Goal: Task Accomplishment & Management: Manage account settings

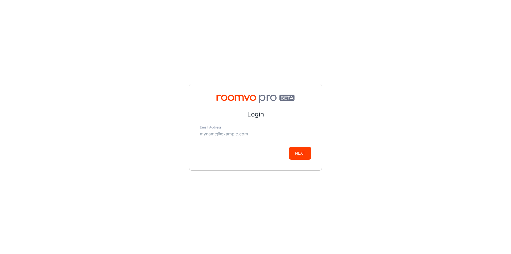
click at [233, 131] on input "Email Address" at bounding box center [255, 134] width 111 height 9
type input "cgollub@easternfloor.com"
click at [305, 158] on button "Next" at bounding box center [300, 153] width 22 height 13
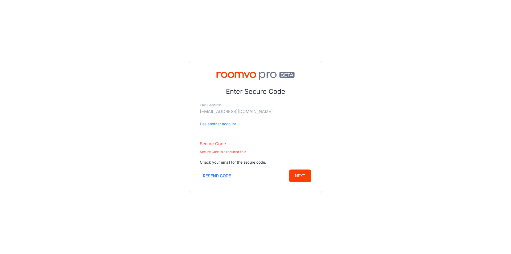
click at [435, 122] on div "Enter Secure Code Email Address cgollub@easternfloor.com Use another account Se…" at bounding box center [255, 127] width 511 height 254
click at [236, 140] on input "Secure Code" at bounding box center [255, 143] width 111 height 9
paste input "692225"
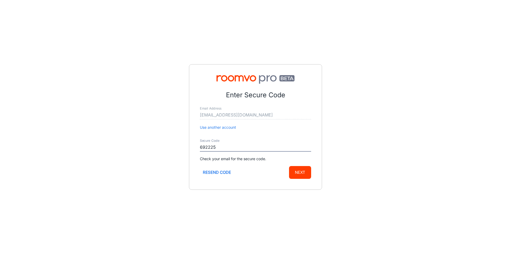
type input "692225"
click at [297, 173] on button "Next" at bounding box center [300, 172] width 22 height 13
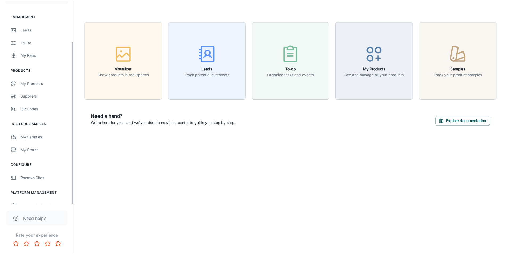
scroll to position [51, 0]
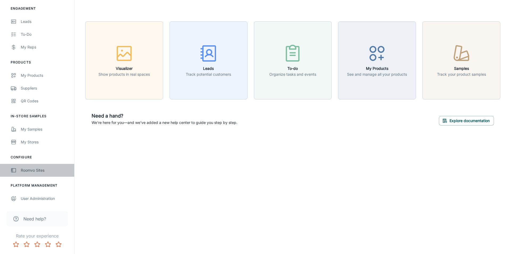
click at [40, 169] on div "Roomvo Sites" at bounding box center [45, 170] width 48 height 6
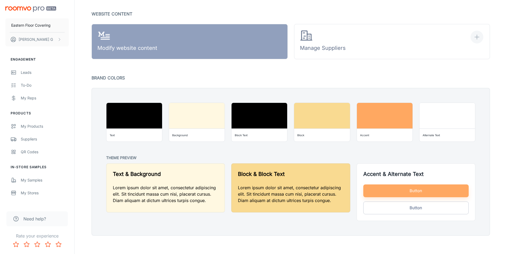
scroll to position [370, 0]
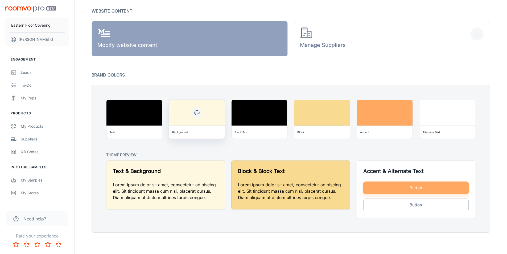
click at [189, 133] on div "Background" at bounding box center [196, 132] width 51 height 9
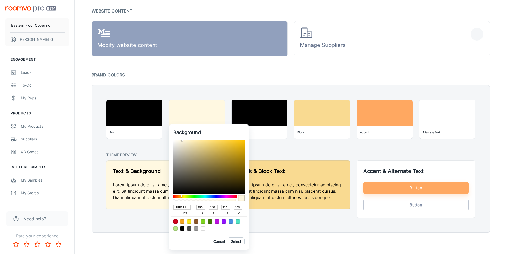
drag, startPoint x: 187, startPoint y: 206, endPoint x: 158, endPoint y: 203, distance: 29.7
click at [158, 203] on div "Background FFF8E1 hex 255 r 248 g 225 b 100 a Cancel Select" at bounding box center [255, 127] width 511 height 254
type input "432"
type input "68"
type input "51"
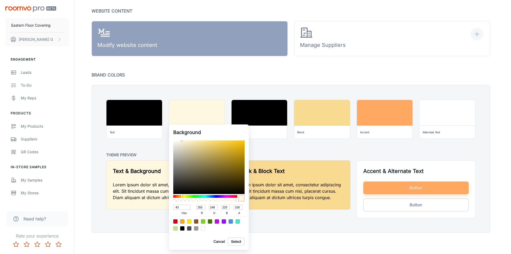
type input "34"
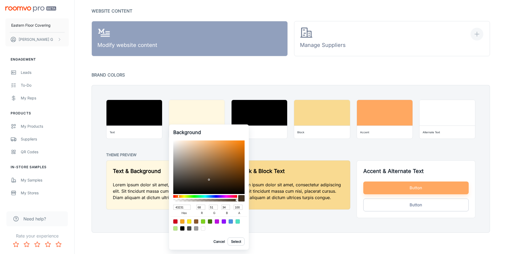
type input "43231b"
type input "67"
type input "35"
type input "27"
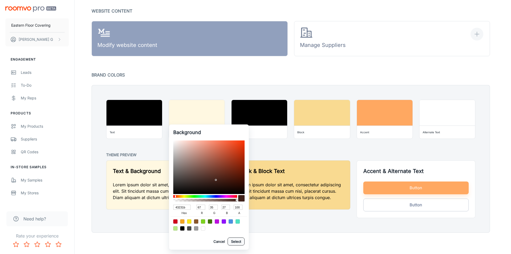
type input "43231B"
click at [237, 242] on button "Select" at bounding box center [236, 241] width 17 height 8
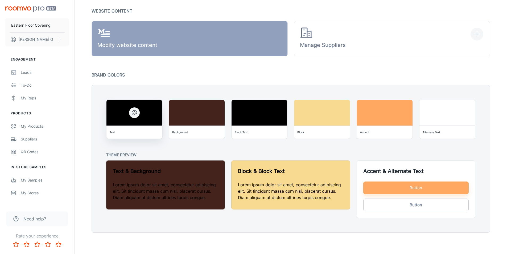
click at [140, 129] on div "Text" at bounding box center [134, 132] width 51 height 9
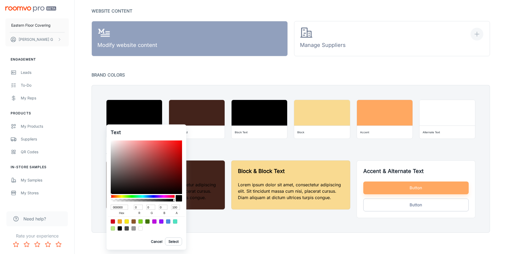
drag, startPoint x: 123, startPoint y: 208, endPoint x: 86, endPoint y: 205, distance: 36.3
click at [86, 205] on div "Text 000000 hex 0 r 0 g 0 b 100 a Cancel Select" at bounding box center [255, 127] width 511 height 254
type input "0"
type input "e9c"
type input "238"
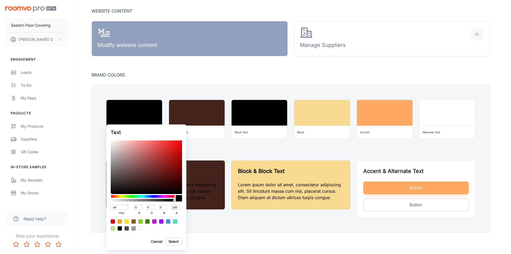
type input "153"
type input "204"
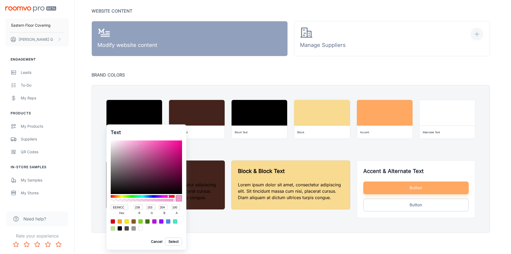
drag, startPoint x: 125, startPoint y: 205, endPoint x: 101, endPoint y: 210, distance: 24.7
click at [101, 210] on div "Text EE99CC hex 238 r 153 g 204 b 100 a Cancel Select" at bounding box center [255, 127] width 511 height 254
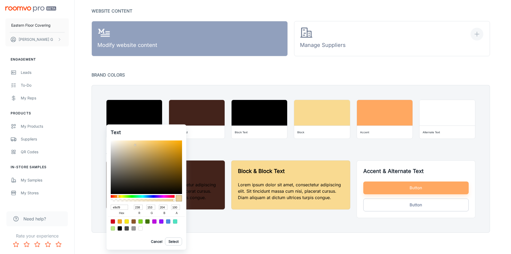
type input "e9cf99"
type input "233"
type input "207"
type input "153"
type input "E9CF99"
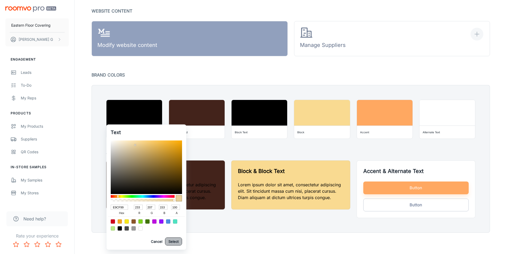
click at [171, 239] on button "Select" at bounding box center [173, 241] width 17 height 8
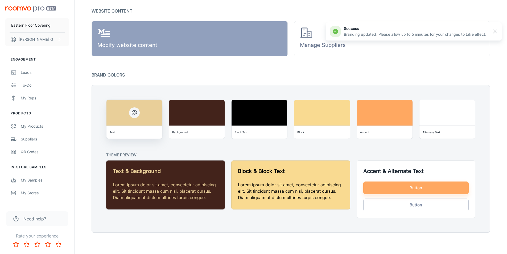
click at [122, 133] on div "Text" at bounding box center [134, 132] width 51 height 9
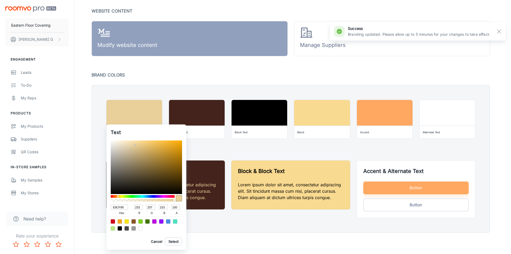
drag, startPoint x: 124, startPoint y: 207, endPoint x: 108, endPoint y: 209, distance: 16.4
click at [108, 209] on div "Text E9CF99 hex 233 r 207 g 153 b 100 a Cancel Select" at bounding box center [146, 186] width 80 height 125
click at [272, 132] on div at bounding box center [255, 127] width 511 height 254
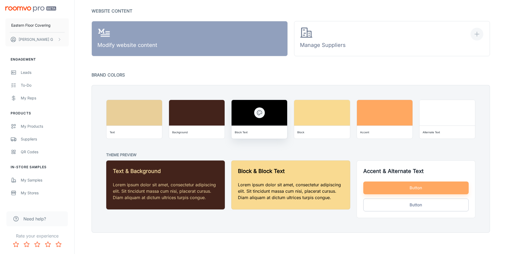
click at [268, 130] on div "Block Text" at bounding box center [259, 132] width 51 height 9
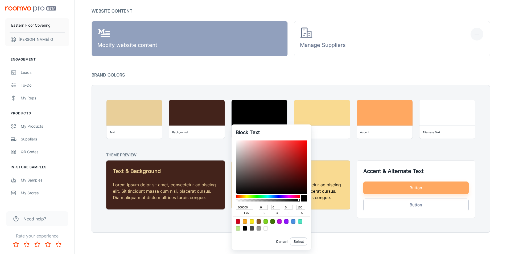
drag, startPoint x: 248, startPoint y: 208, endPoint x: 234, endPoint y: 208, distance: 13.3
click at [234, 208] on div "Block Text 000000 hex 0 r 0 g 0 b 100 a Cancel Select" at bounding box center [271, 186] width 80 height 125
paste input "E9CF99"
type input "E9CF99"
type input "233"
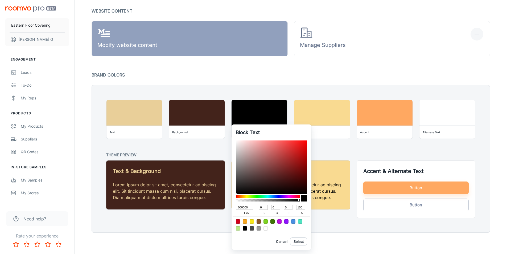
type input "207"
type input "153"
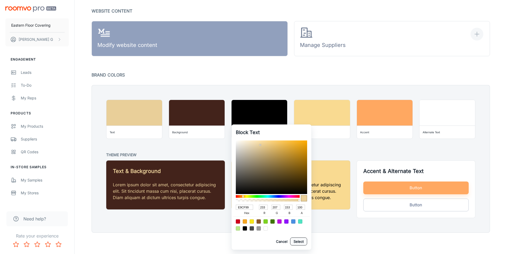
type input "E9CF99"
click at [299, 242] on button "Select" at bounding box center [298, 241] width 17 height 8
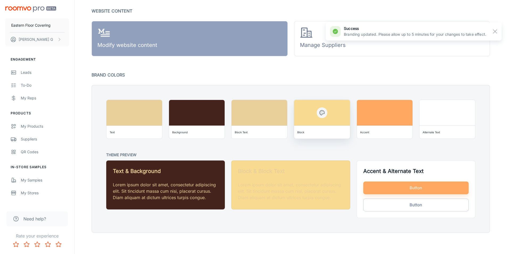
click at [326, 126] on div "Block" at bounding box center [322, 132] width 56 height 13
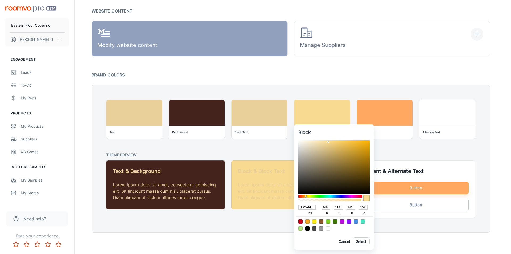
drag, startPoint x: 312, startPoint y: 207, endPoint x: 282, endPoint y: 207, distance: 29.8
click at [282, 207] on div "Block F9DA91 hex 249 r 218 g 145 b 100 a Cancel Select" at bounding box center [255, 127] width 511 height 254
drag, startPoint x: 312, startPoint y: 209, endPoint x: 283, endPoint y: 205, distance: 30.0
click at [283, 206] on div "Block F9DA91 hex 249 r 218 g 145 b 100 a Cancel Select" at bounding box center [255, 127] width 511 height 254
type input "442"
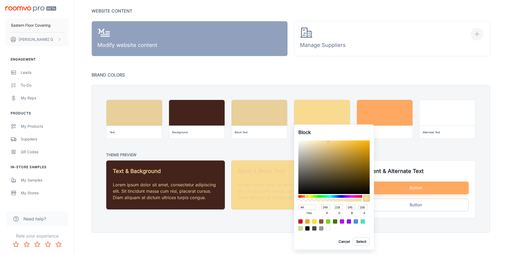
type input "68"
type input "34"
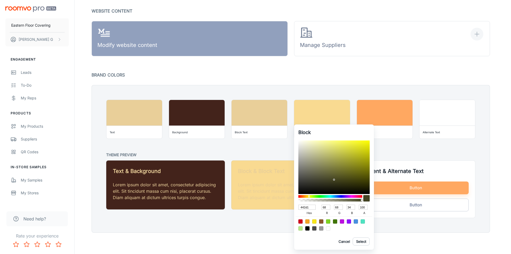
type input "442d1c"
type input "45"
type input "28"
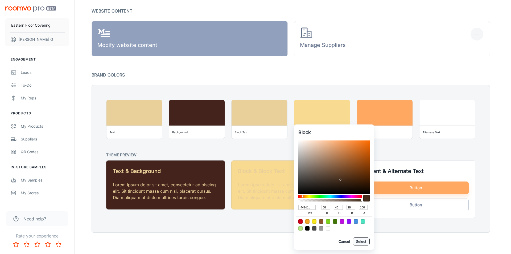
type input "442D1C"
click at [364, 240] on button "Select" at bounding box center [361, 241] width 17 height 8
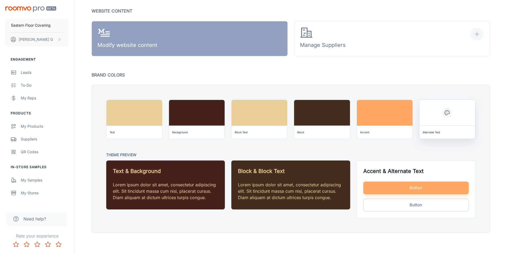
click at [445, 137] on div "Alternate Text" at bounding box center [447, 132] width 56 height 13
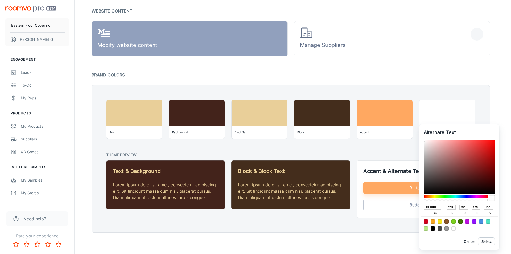
click at [432, 221] on div at bounding box center [433, 221] width 4 height 4
type input "F5A623"
type input "245"
type input "166"
type input "35"
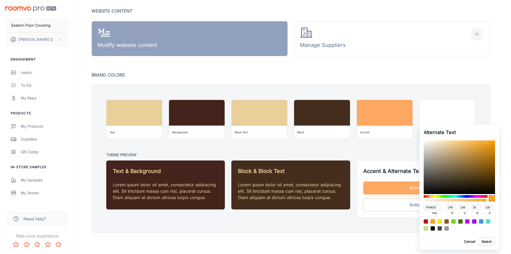
type input "DA9522"
type input "218"
type input "149"
type input "34"
type input "D89322"
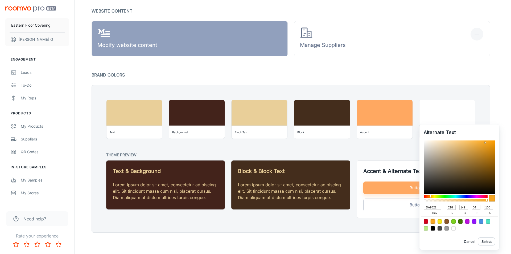
type input "216"
type input "147"
type input "CB8A21"
type input "203"
type input "138"
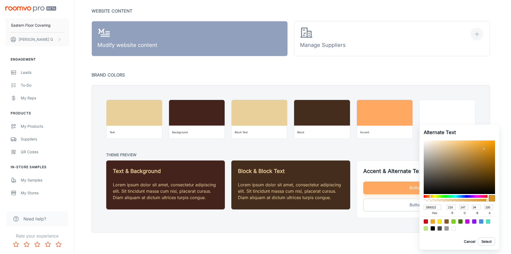
type input "33"
type input "C2841F"
type input "194"
type input "132"
type input "31"
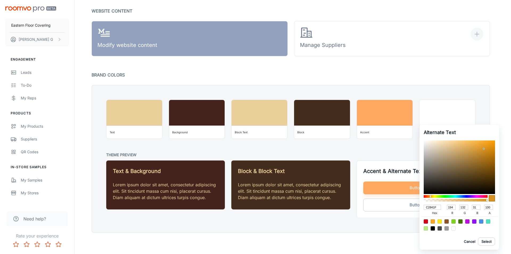
type input "BD811E"
type input "189"
type input "129"
type input "30"
type input "B77D1D"
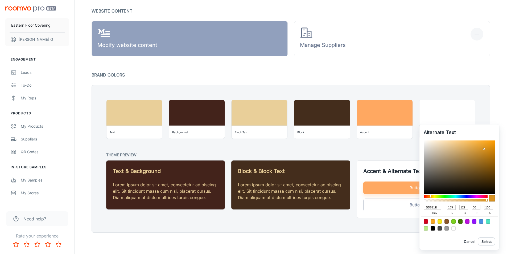
type input "183"
type input "125"
type input "29"
type input "AB751B"
type input "171"
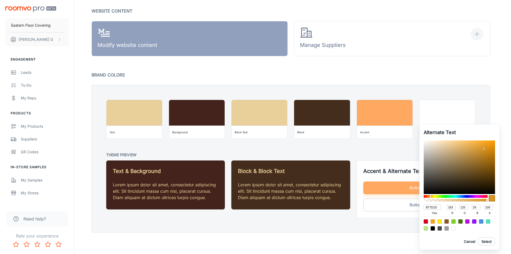
type input "117"
type input "27"
type input "976615"
type input "151"
type input "102"
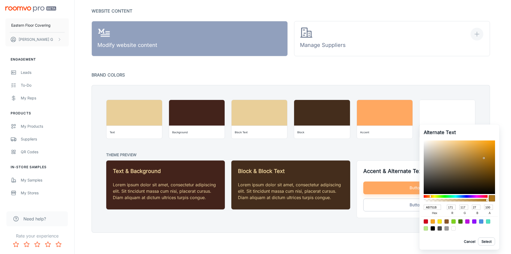
type input "21"
type input "835710"
type input "131"
type input "87"
type input "16"
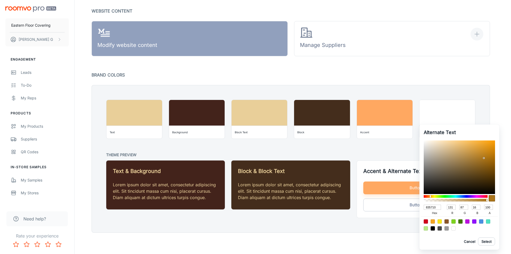
type input "7A500E"
type input "122"
type input "80"
type input "14"
type input "774E0D"
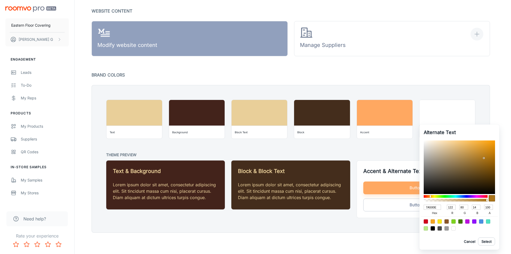
type input "119"
type input "78"
type input "13"
type input "764D0D"
type input "118"
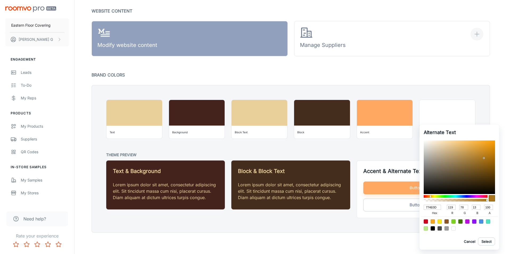
type input "77"
type input "724A0C"
type input "114"
type input "74"
type input "12"
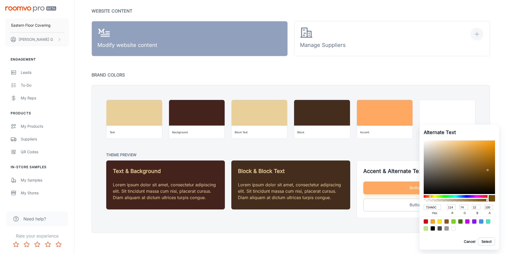
type input "70480B"
type input "112"
type input "72"
type input "11"
type input "6D460B"
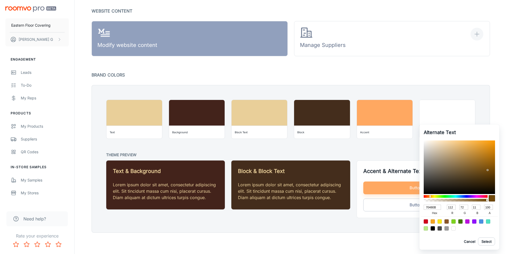
type input "109"
type input "70"
drag, startPoint x: 484, startPoint y: 148, endPoint x: 488, endPoint y: 171, distance: 23.2
click at [488, 171] on div at bounding box center [459, 166] width 71 height 53
click at [489, 242] on button "Select" at bounding box center [486, 241] width 17 height 8
